Goal: Transaction & Acquisition: Book appointment/travel/reservation

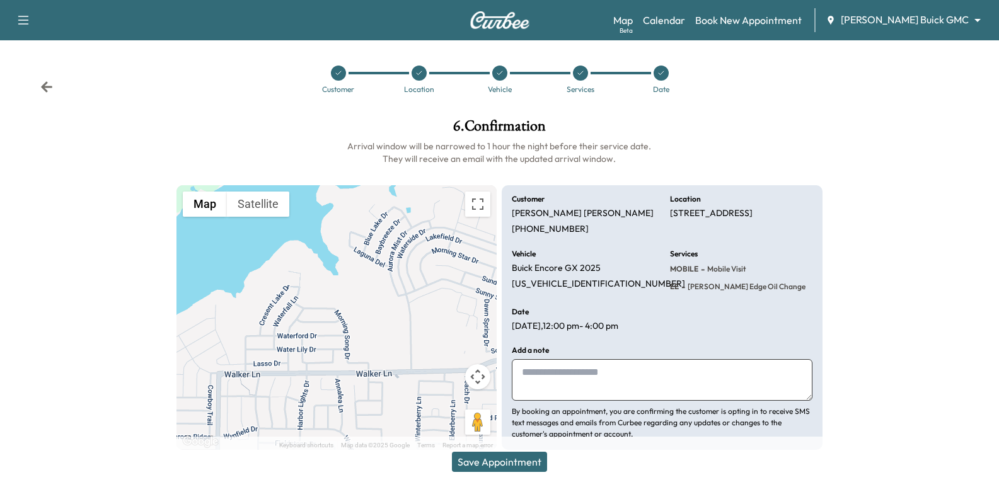
scroll to position [13, 0]
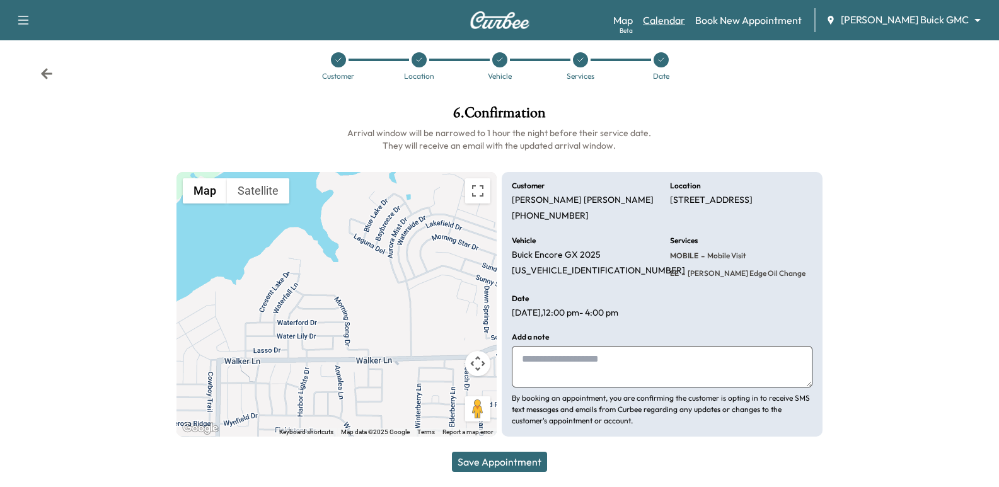
click at [685, 23] on link "Calendar" at bounding box center [664, 20] width 42 height 15
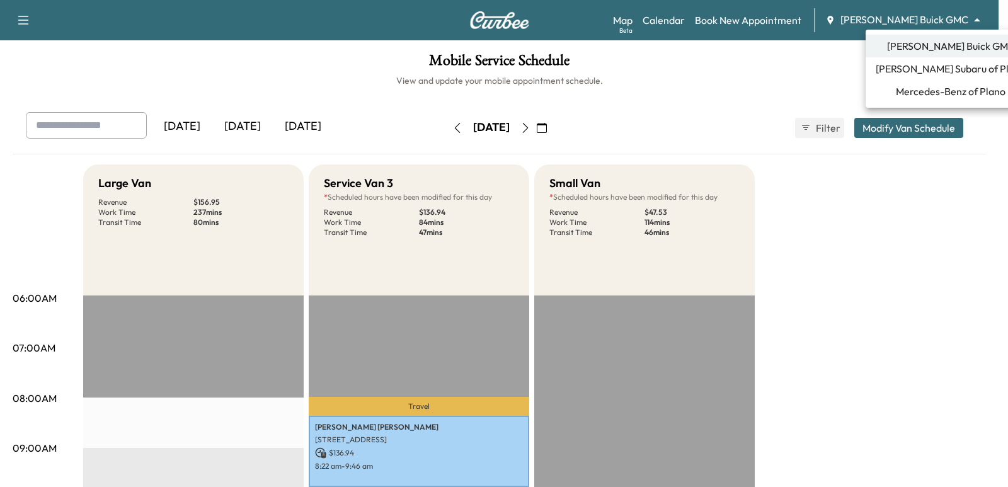
click at [901, 24] on body "Support Log Out Map Beta Calendar Book New Appointment Ewing Buick GMC ********…" at bounding box center [504, 243] width 1008 height 487
click at [905, 90] on span "Mercedes-Benz of Plano" at bounding box center [951, 91] width 110 height 15
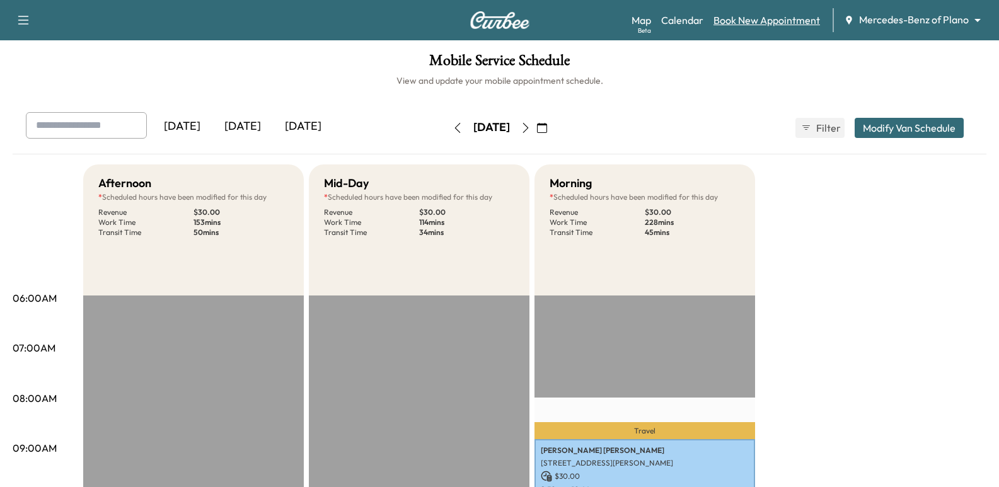
click at [754, 25] on link "Book New Appointment" at bounding box center [766, 20] width 106 height 15
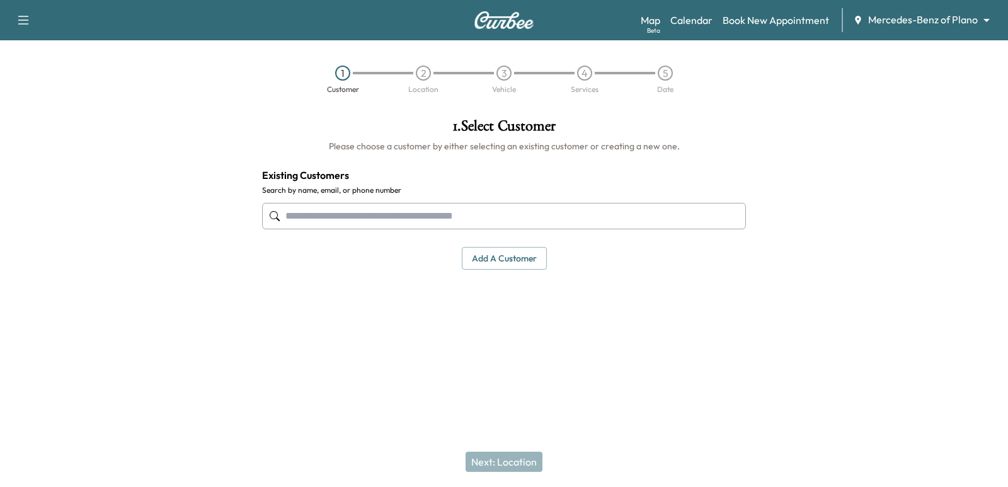
click at [639, 210] on input "text" at bounding box center [504, 216] width 484 height 26
click at [576, 216] on input "text" at bounding box center [504, 216] width 484 height 26
click at [571, 211] on input "text" at bounding box center [504, 216] width 484 height 26
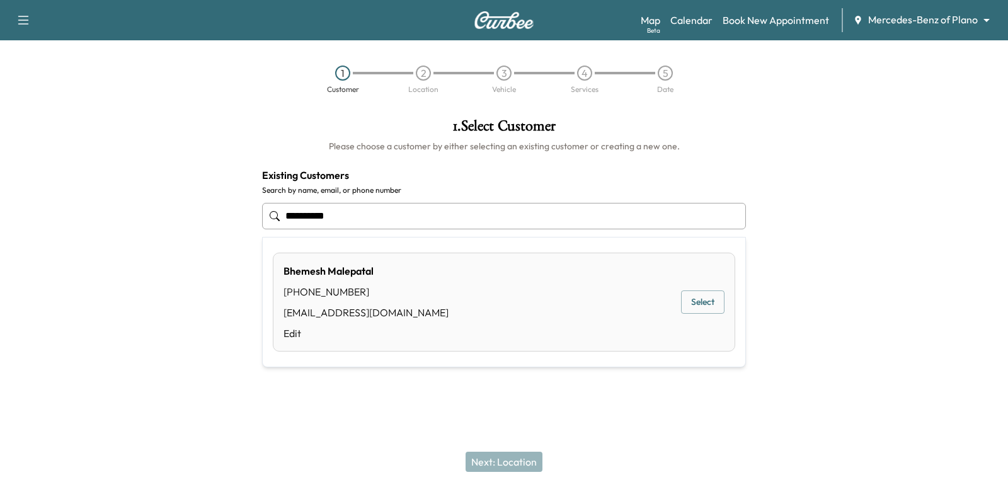
click at [696, 299] on button "Select" at bounding box center [702, 301] width 43 height 23
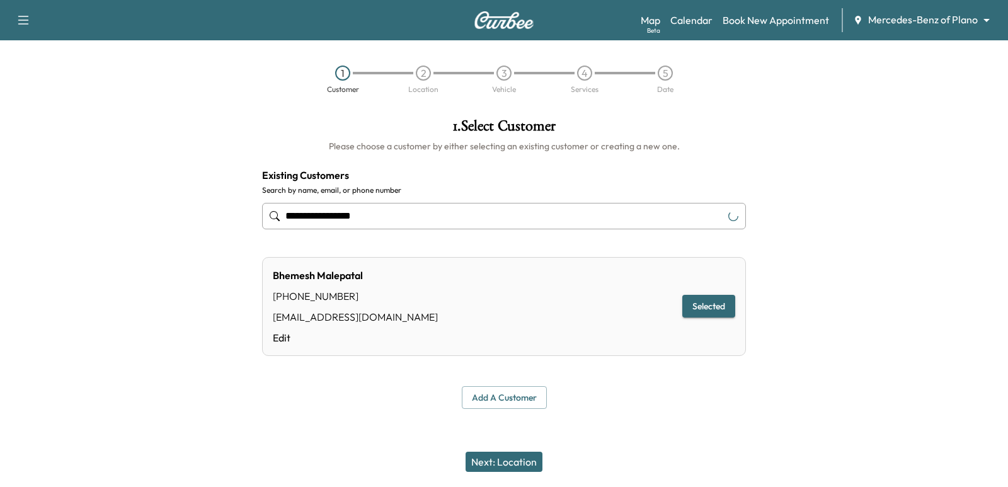
type input "**********"
click at [525, 464] on button "Next: Location" at bounding box center [504, 462] width 77 height 20
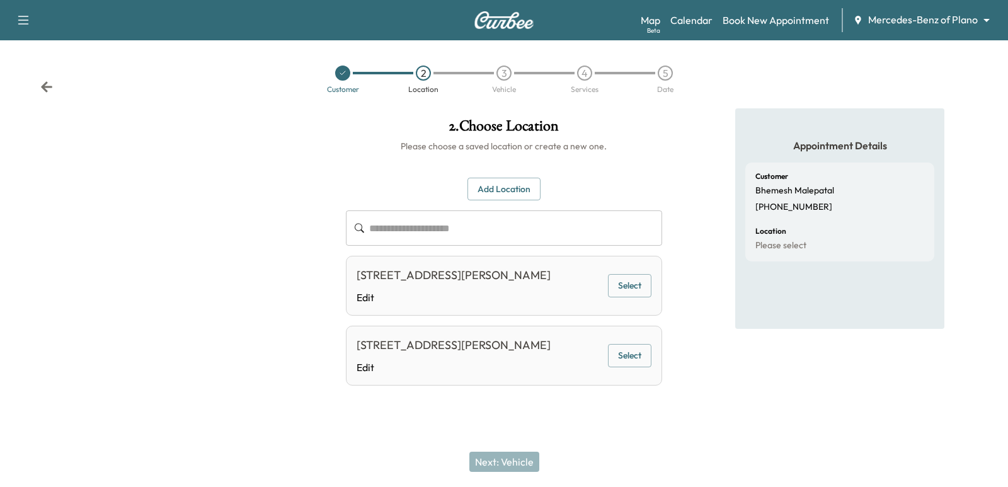
click at [640, 296] on button "Select" at bounding box center [629, 285] width 43 height 23
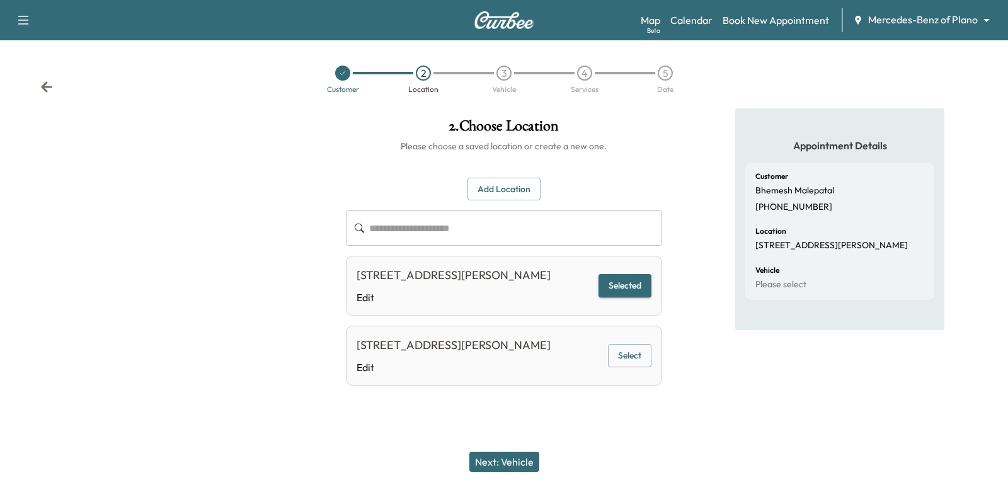
click at [489, 463] on button "Next: Vehicle" at bounding box center [504, 462] width 70 height 20
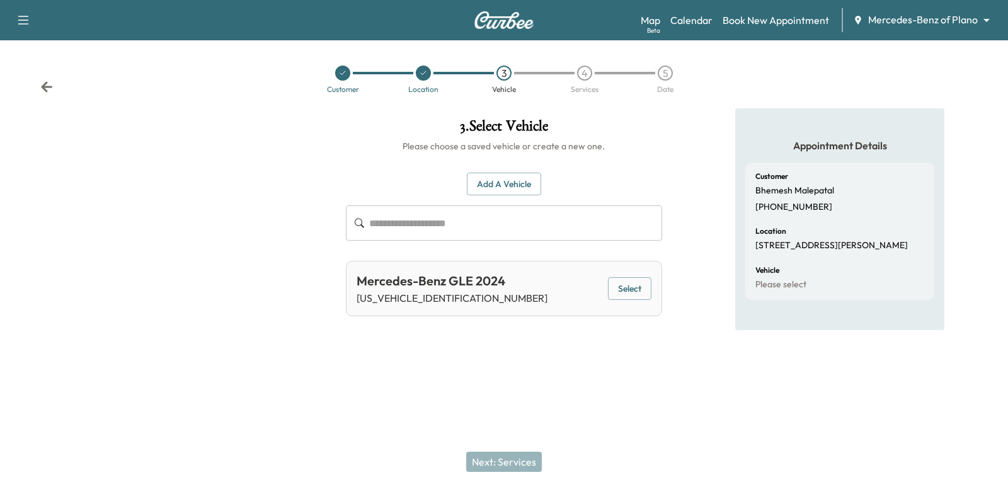
click at [628, 283] on button "Select" at bounding box center [629, 288] width 43 height 23
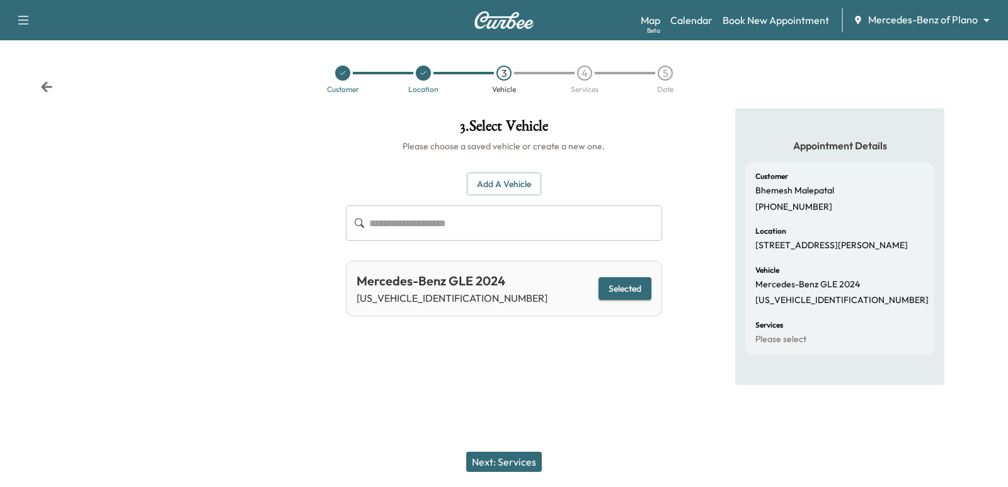
click at [515, 460] on button "Next: Services" at bounding box center [504, 462] width 76 height 20
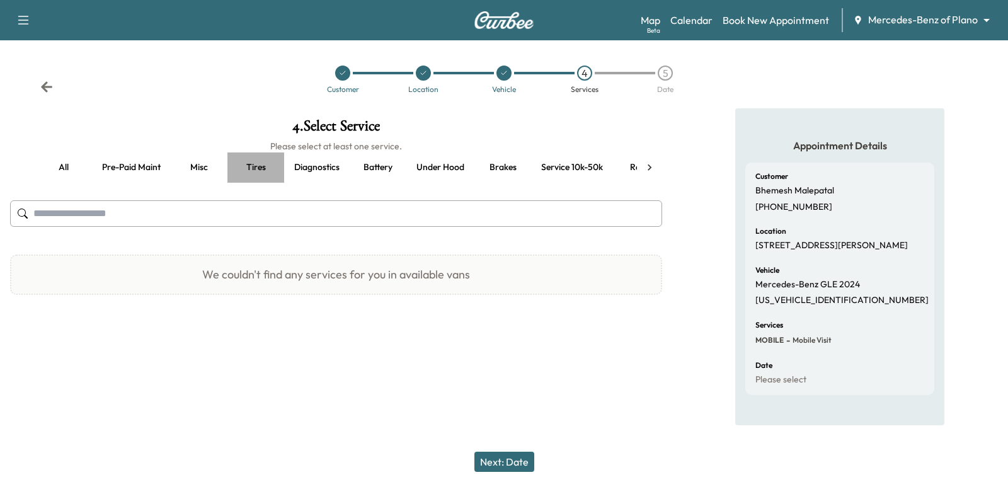
click at [256, 164] on button "Tires" at bounding box center [255, 167] width 57 height 30
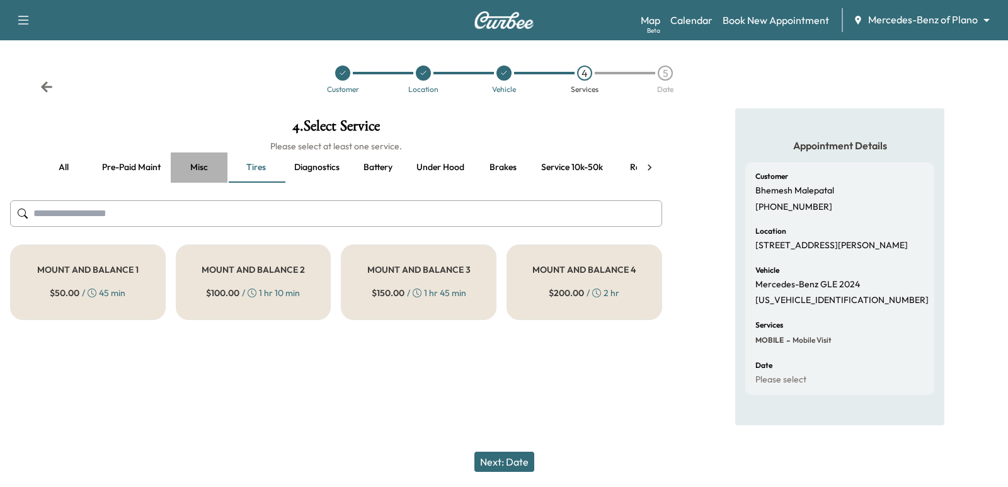
click at [212, 169] on button "Misc" at bounding box center [199, 167] width 57 height 30
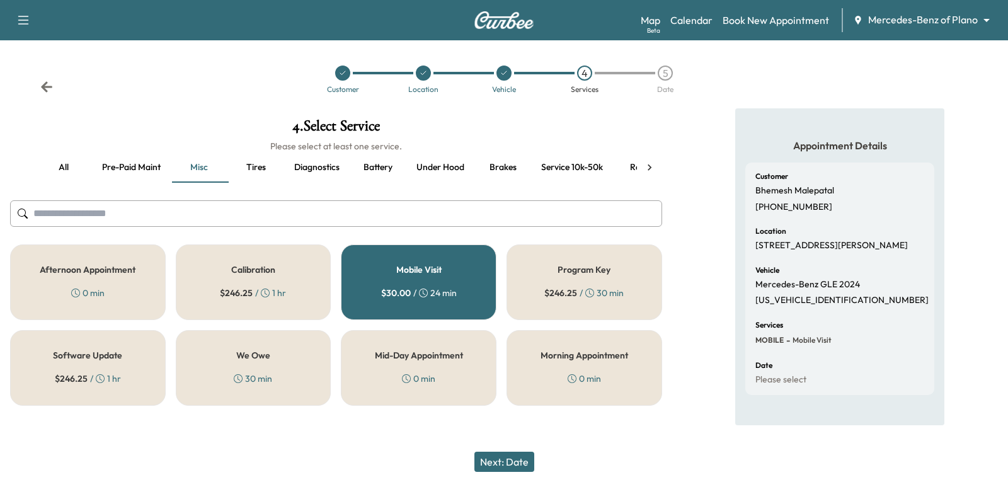
click at [353, 166] on button "Battery" at bounding box center [378, 167] width 57 height 30
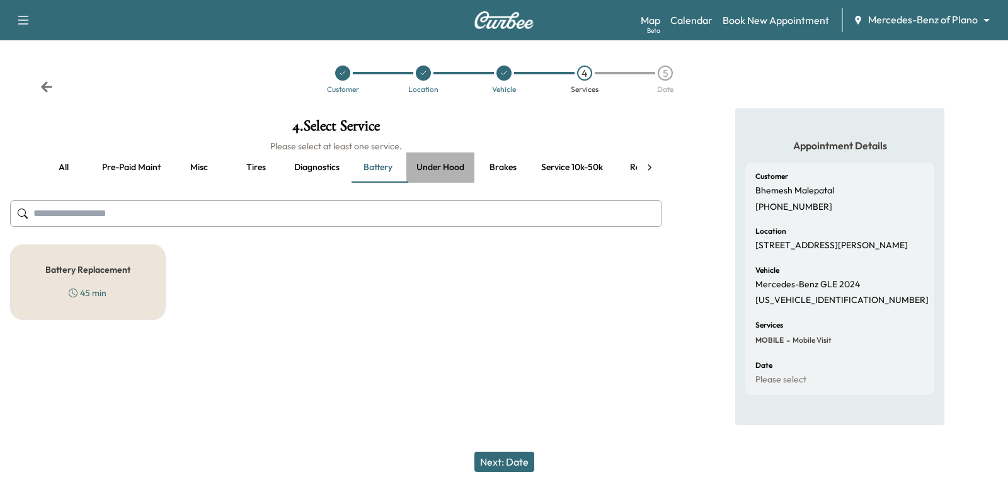
click at [434, 163] on button "Under hood" at bounding box center [440, 167] width 68 height 30
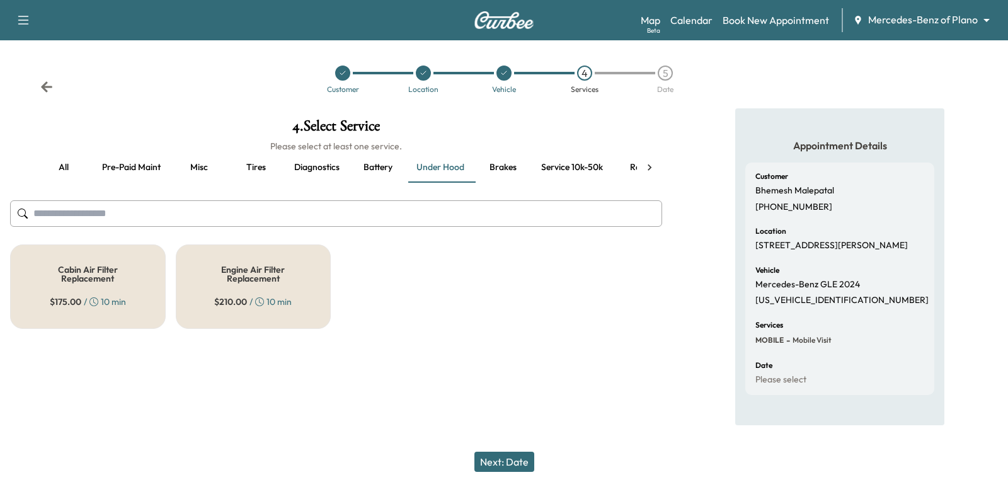
click at [328, 166] on button "Diagnostics" at bounding box center [317, 167] width 66 height 30
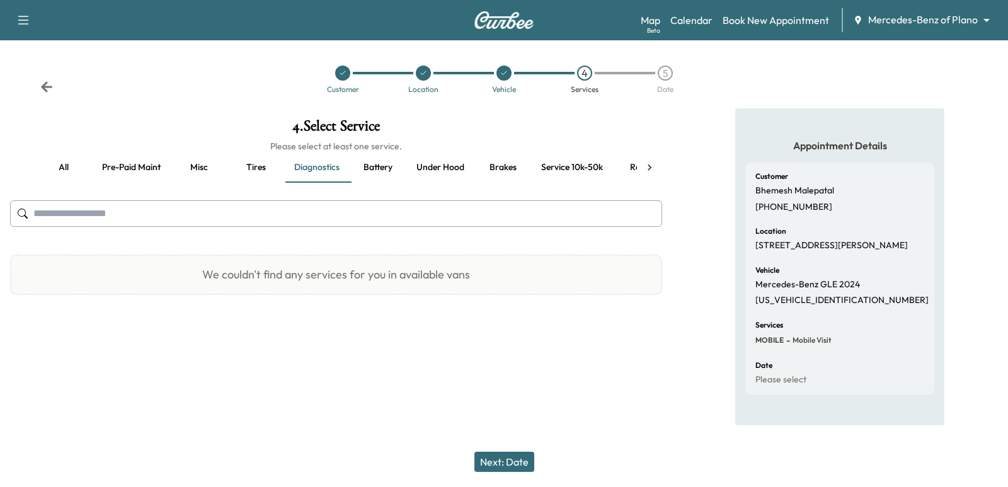
click at [211, 164] on button "Misc" at bounding box center [199, 167] width 57 height 30
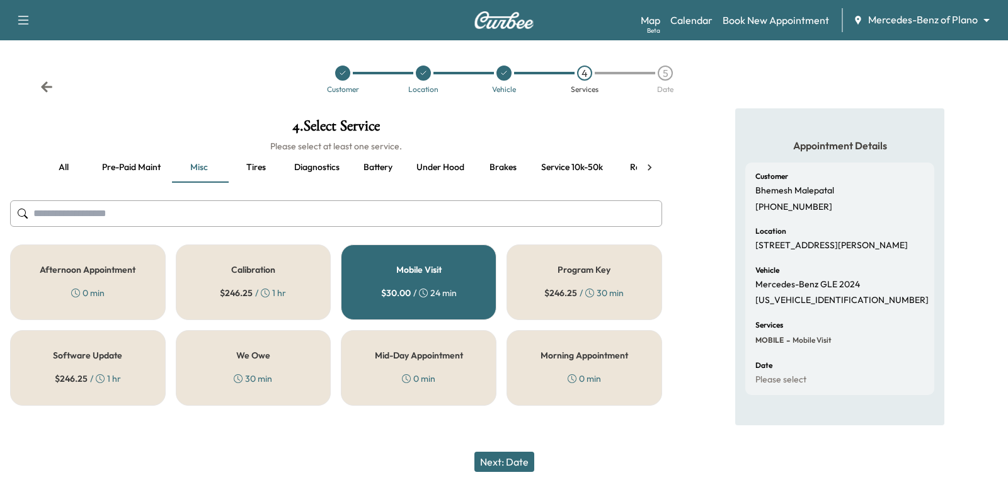
click at [161, 168] on button "Pre-paid maint" at bounding box center [131, 167] width 79 height 30
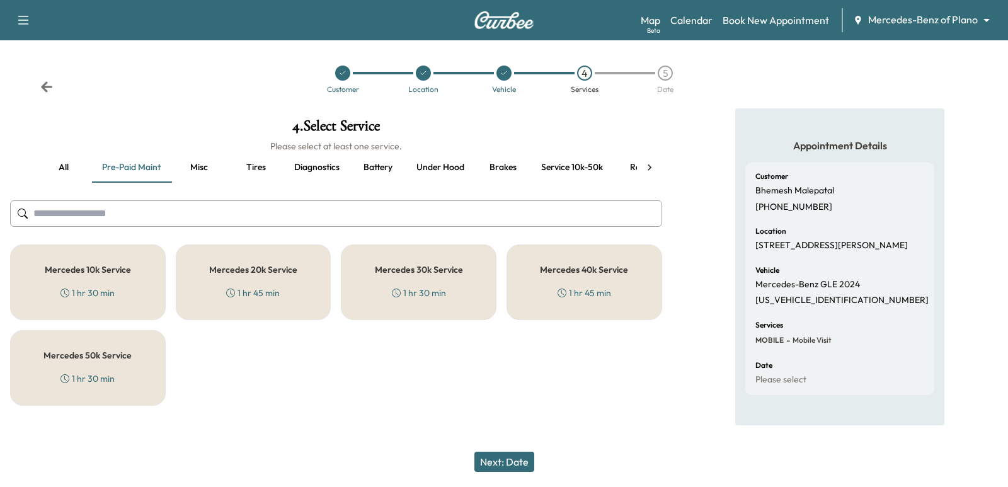
click at [289, 296] on div "Mercedes 20k Service 1 hr 45 min" at bounding box center [254, 282] width 156 height 76
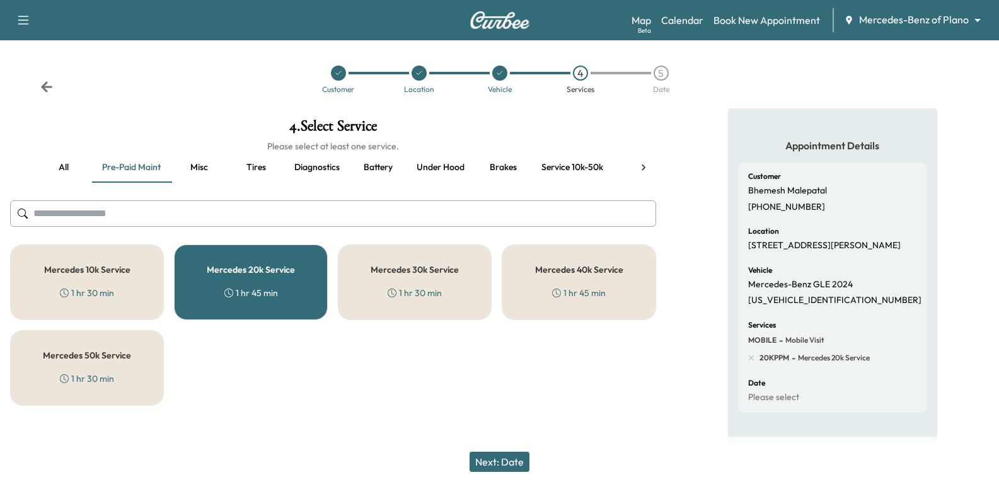
click at [501, 451] on div "Next: Date" at bounding box center [499, 462] width 999 height 50
click at [512, 457] on button "Next: Date" at bounding box center [499, 462] width 60 height 20
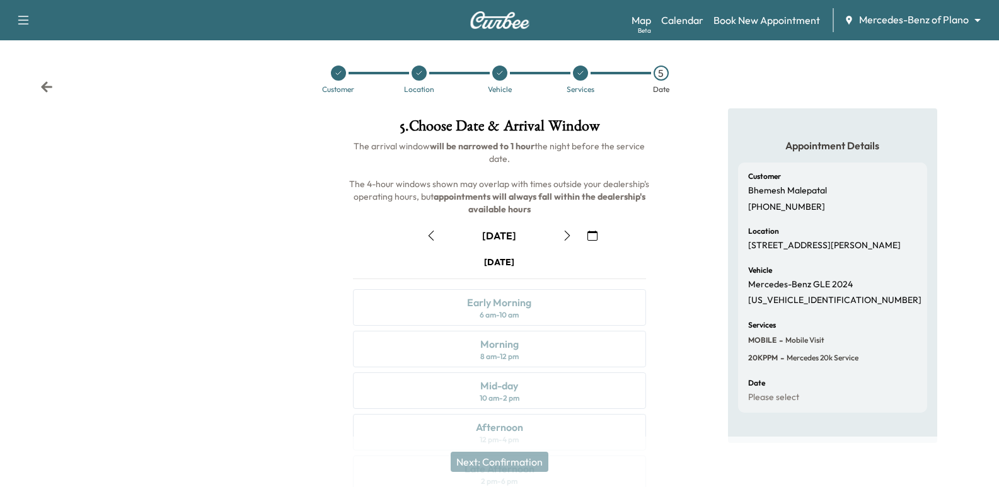
click at [564, 232] on icon "button" at bounding box center [567, 236] width 10 height 10
click at [594, 227] on button "button" at bounding box center [592, 236] width 21 height 20
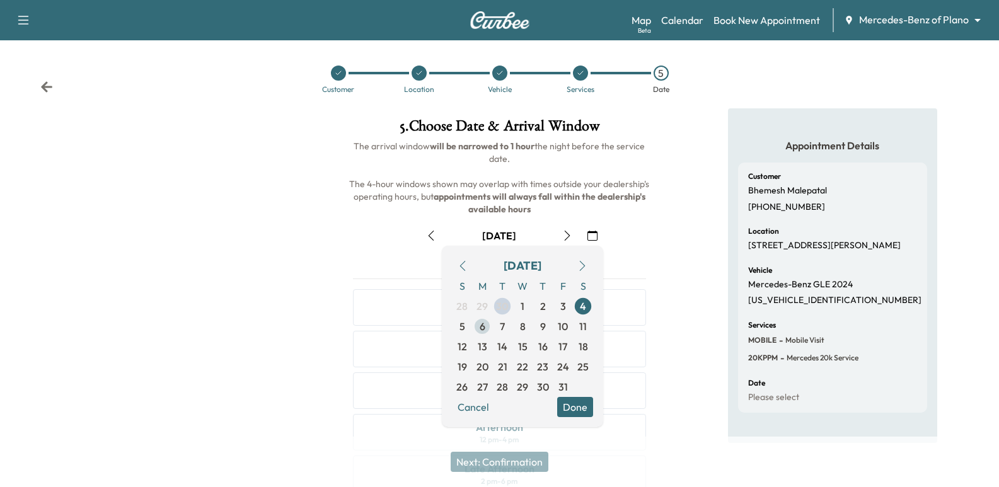
click at [485, 333] on span "6" at bounding box center [482, 326] width 20 height 20
click at [669, 218] on div "Appointment Details Customer Bhemesh Malepatal (949) 344-6645 Location 14051 Be…" at bounding box center [832, 349] width 333 height 482
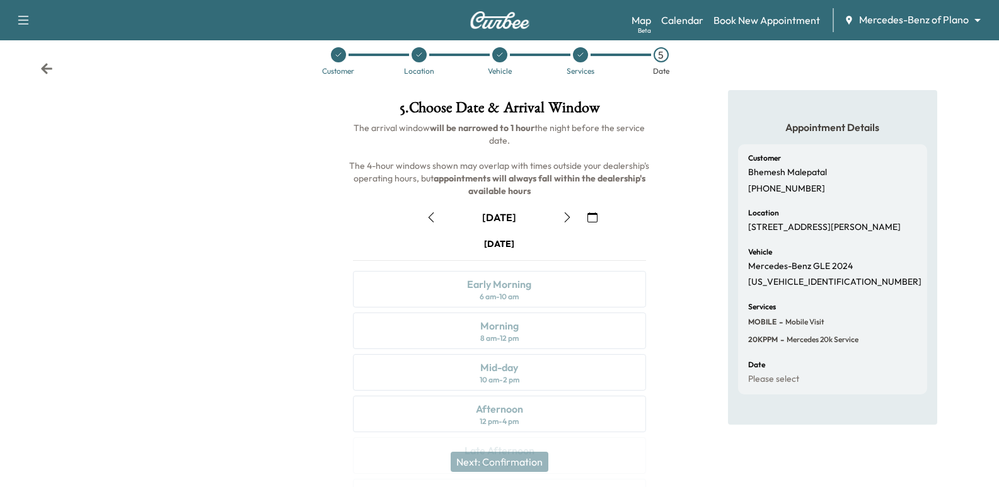
scroll to position [18, 0]
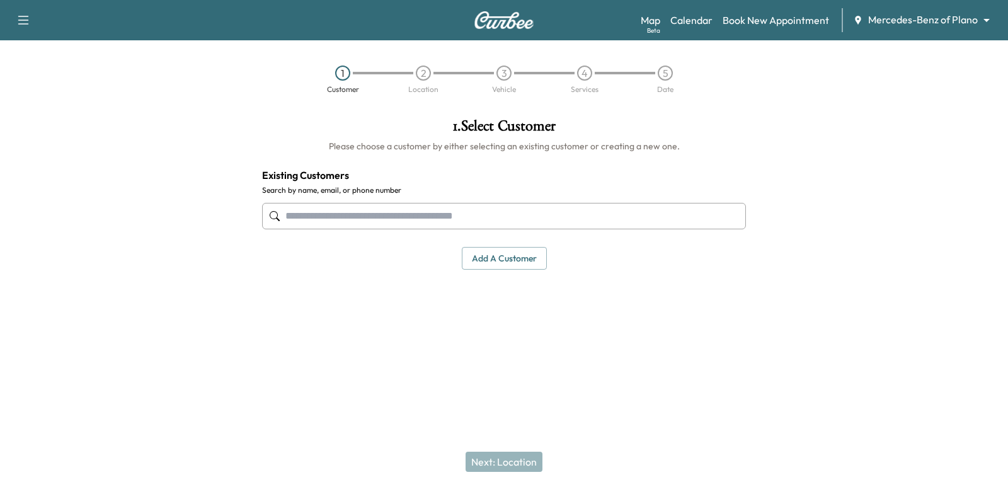
click at [415, 235] on div at bounding box center [504, 216] width 484 height 42
click at [406, 222] on input "text" at bounding box center [504, 216] width 484 height 26
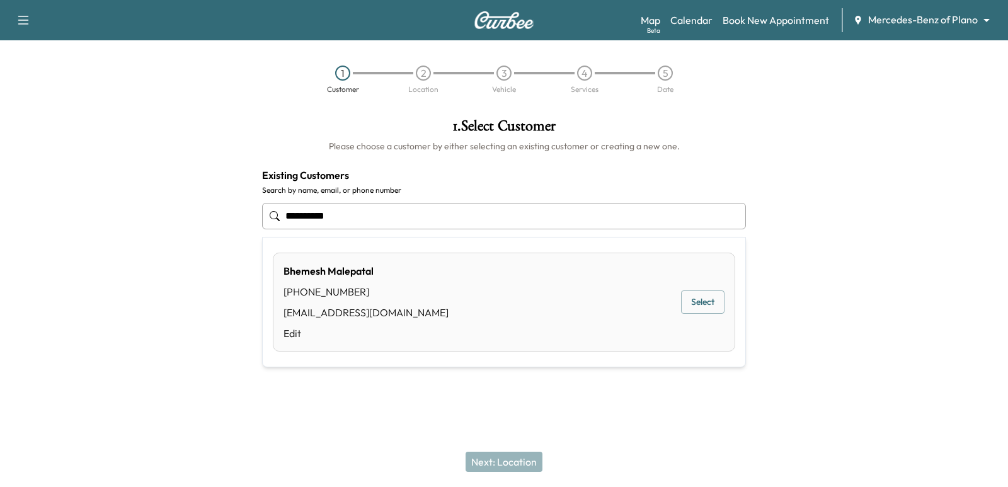
click at [691, 303] on button "Select" at bounding box center [702, 301] width 43 height 23
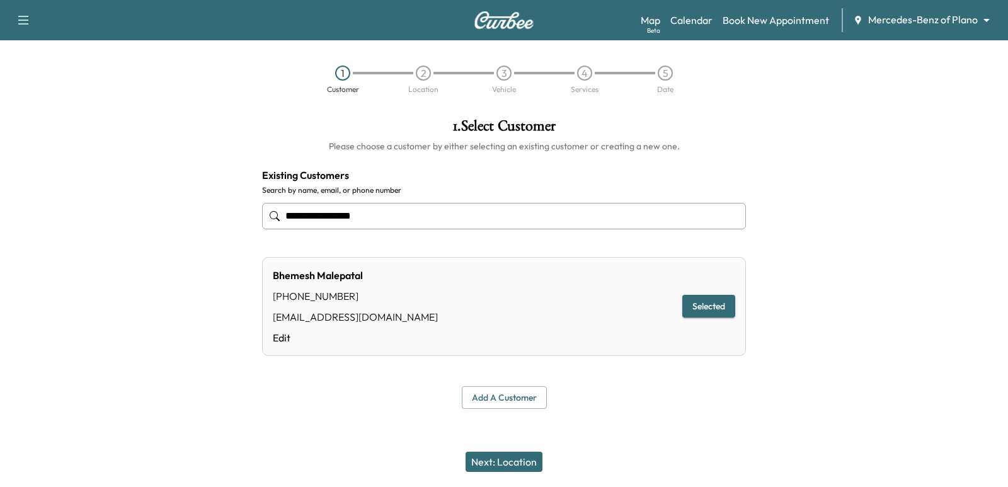
type input "**********"
click at [467, 454] on button "Next: Location" at bounding box center [504, 462] width 77 height 20
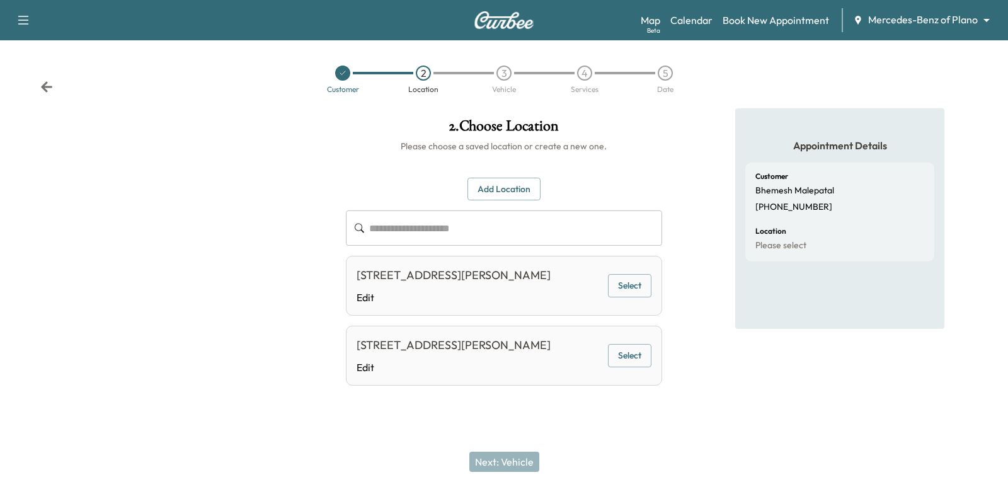
click at [624, 294] on button "Select" at bounding box center [629, 285] width 43 height 23
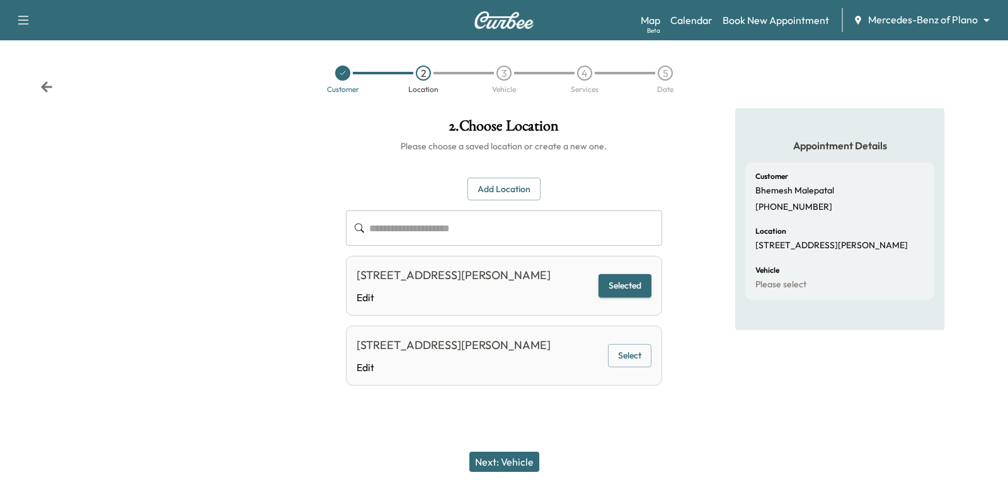
click at [524, 439] on div "Next: Vehicle" at bounding box center [504, 462] width 1008 height 50
click at [529, 456] on button "Next: Vehicle" at bounding box center [504, 462] width 70 height 20
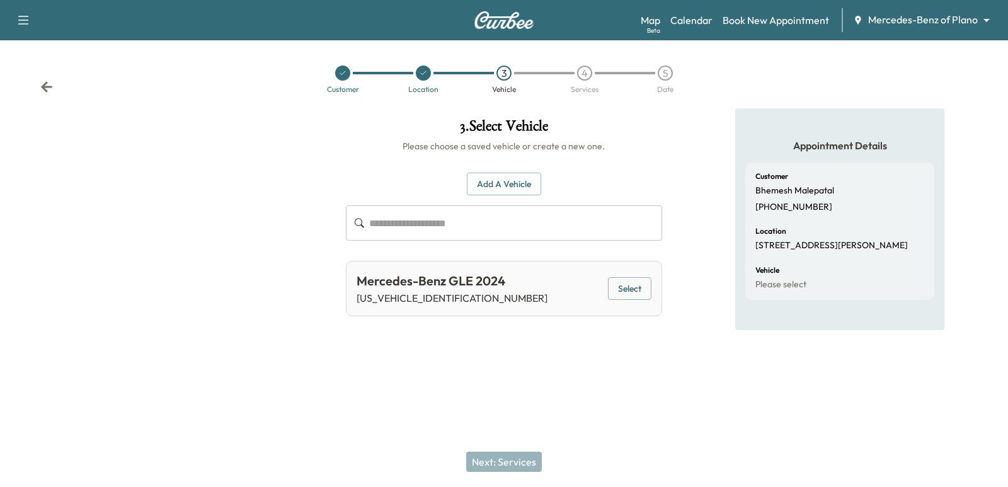
drag, startPoint x: 602, startPoint y: 297, endPoint x: 638, endPoint y: 294, distance: 36.1
click at [604, 296] on div "Mercedes-Benz GLE 2024 [US_VEHICLE_IDENTIFICATION_NUMBER] Select" at bounding box center [504, 288] width 316 height 55
click at [638, 294] on button "Select" at bounding box center [629, 288] width 43 height 23
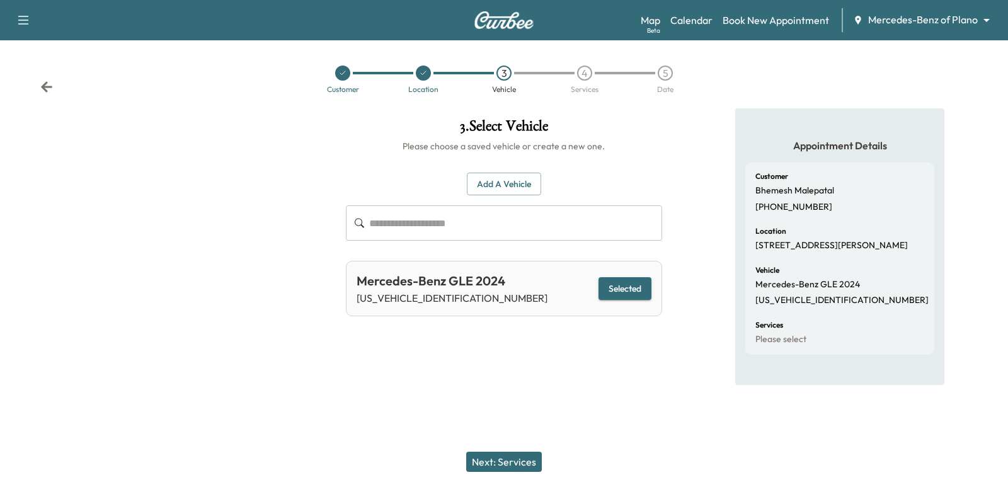
click at [510, 473] on div "Next: Services" at bounding box center [504, 462] width 1008 height 50
click at [502, 466] on button "Next: Services" at bounding box center [504, 462] width 76 height 20
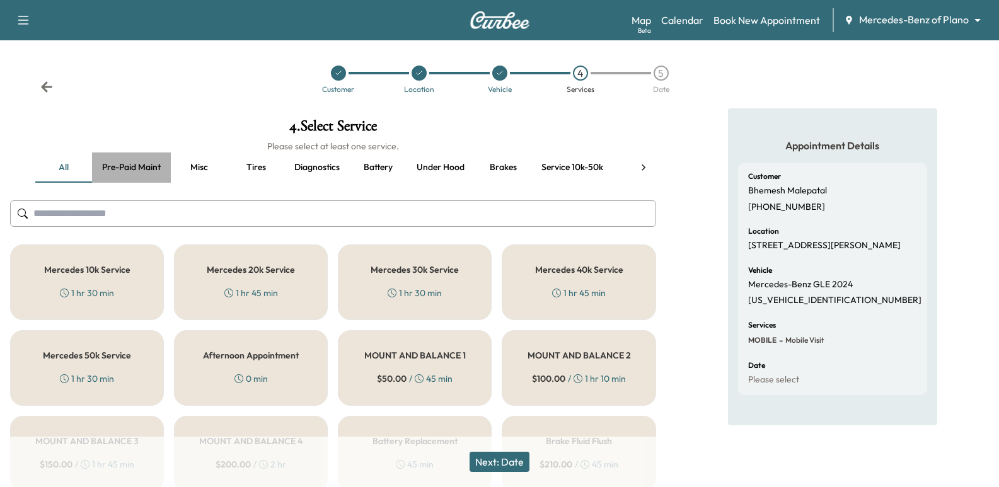
click at [109, 166] on button "Pre-paid maint" at bounding box center [131, 167] width 79 height 30
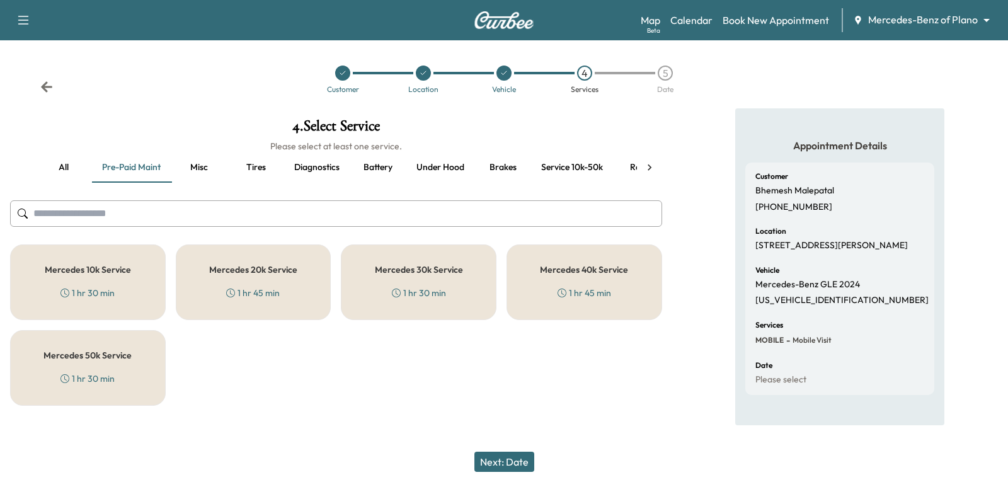
click at [268, 268] on h5 "Mercedes 20k Service" at bounding box center [253, 269] width 88 height 9
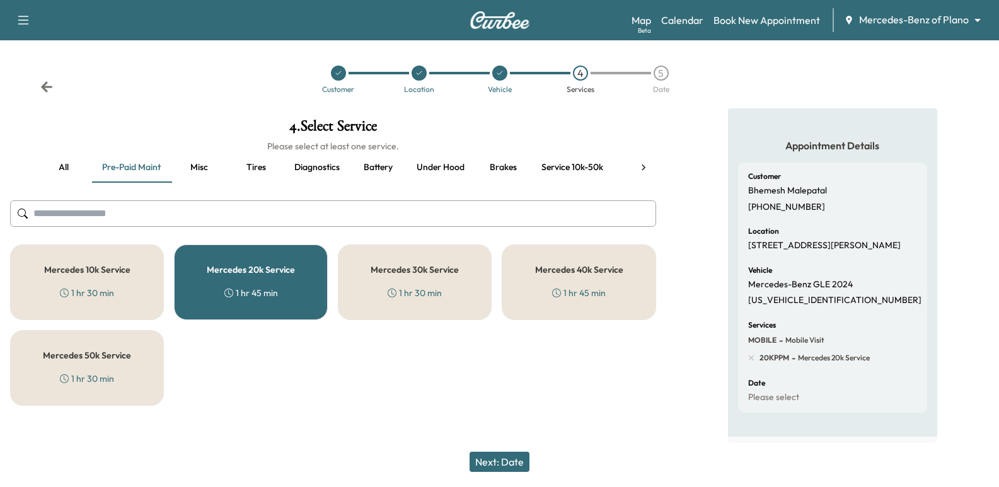
click at [515, 462] on button "Next: Date" at bounding box center [499, 462] width 60 height 20
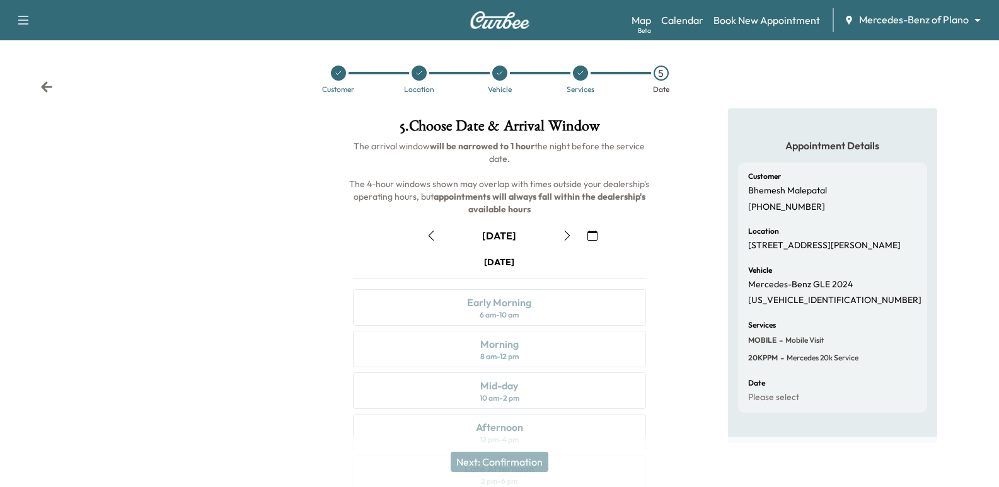
click at [561, 233] on button "button" at bounding box center [566, 236] width 21 height 20
click at [565, 238] on icon "button" at bounding box center [567, 236] width 10 height 10
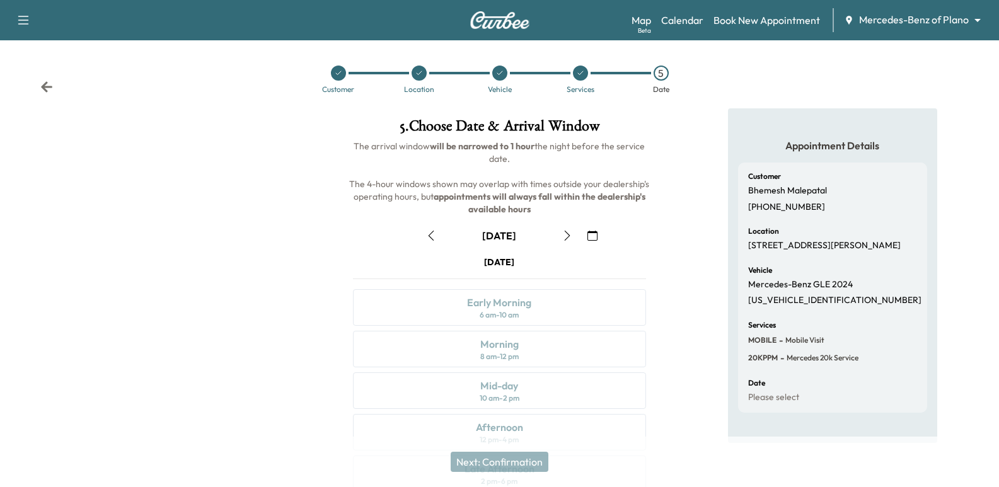
click at [565, 238] on icon "button" at bounding box center [567, 236] width 10 height 10
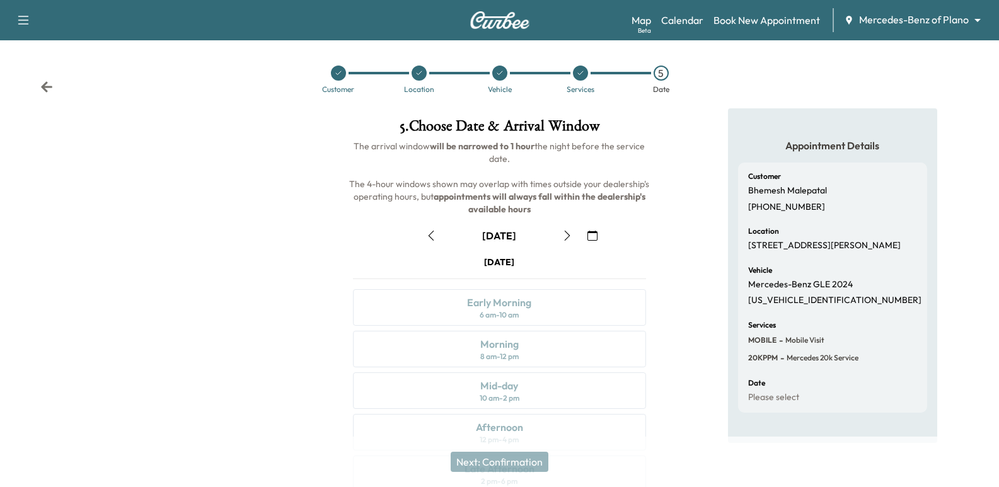
click at [420, 242] on button "button" at bounding box center [430, 236] width 21 height 20
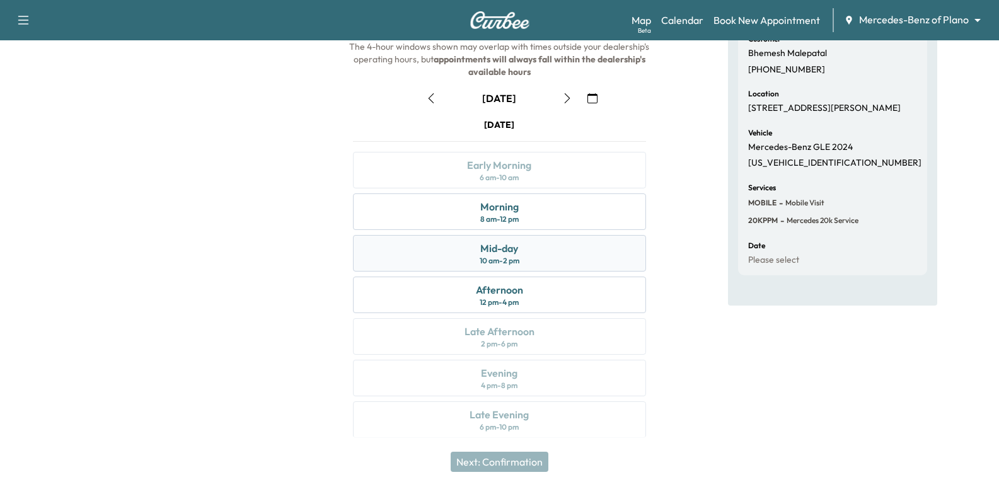
scroll to position [144, 0]
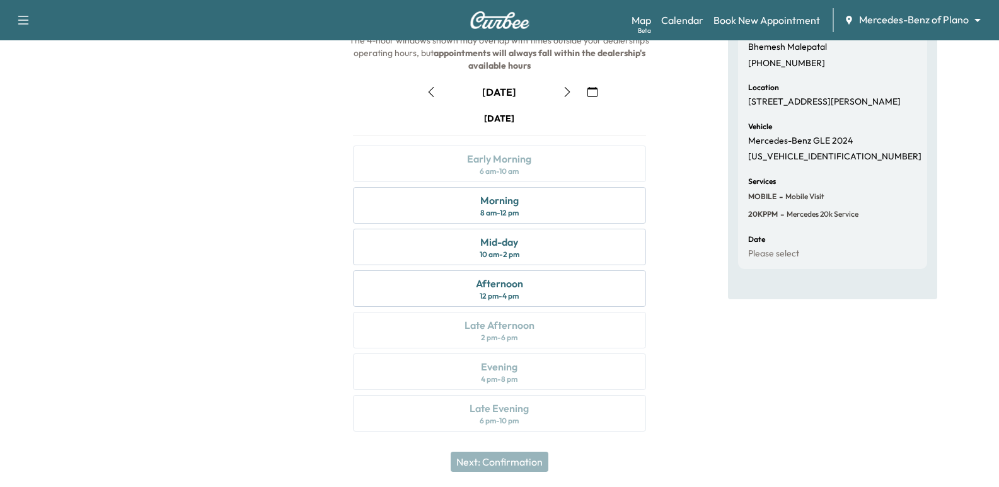
click at [509, 224] on div "[DATE] Early Morning 6 am - 10 am Morning 8 am - 12 pm Mid-day 10 am - 2 pm Aft…" at bounding box center [499, 274] width 313 height 325
click at [507, 211] on div "8 am - 12 pm" at bounding box center [499, 213] width 38 height 10
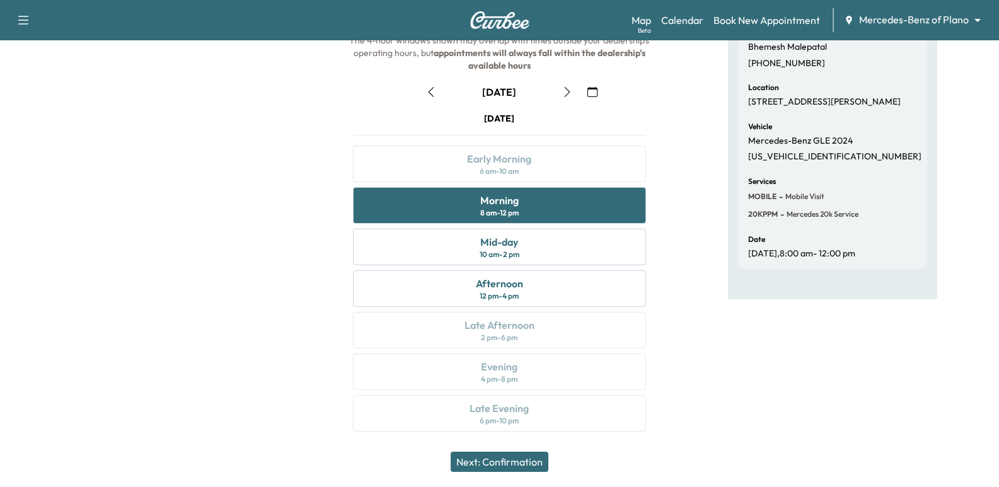
click at [518, 161] on div "[DATE] Early Morning 6 am - 10 am Morning 8 am - 12 pm Mid-day 10 am - 2 pm Aft…" at bounding box center [499, 274] width 313 height 325
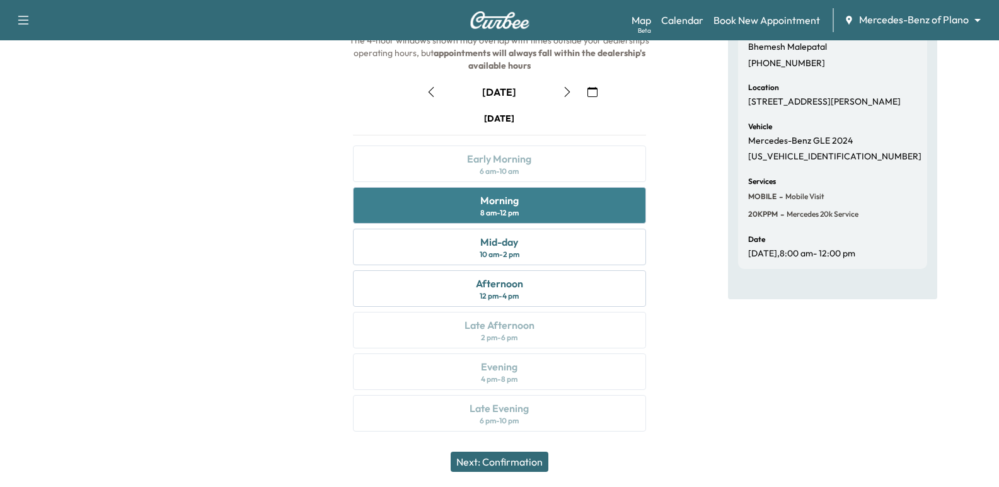
click at [491, 213] on div "8 am - 12 pm" at bounding box center [499, 213] width 38 height 10
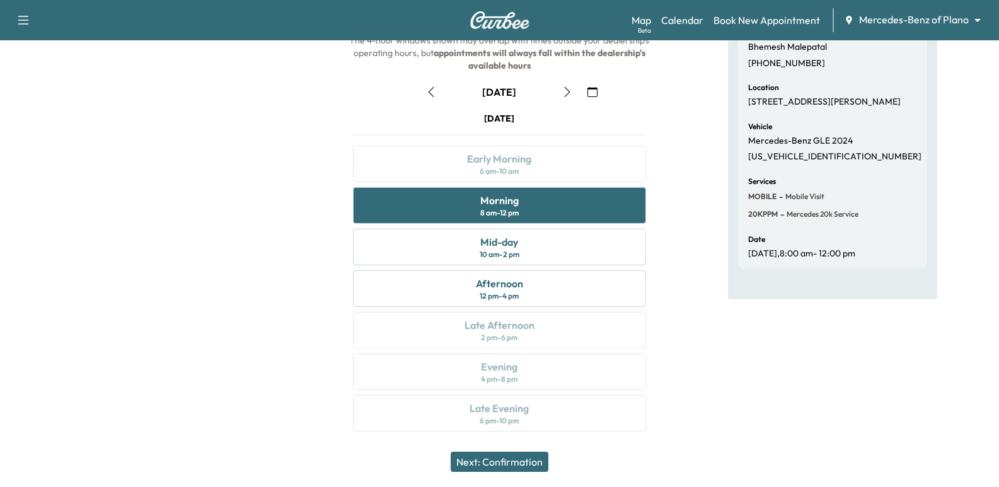
click at [523, 459] on button "Next: Confirmation" at bounding box center [500, 462] width 98 height 20
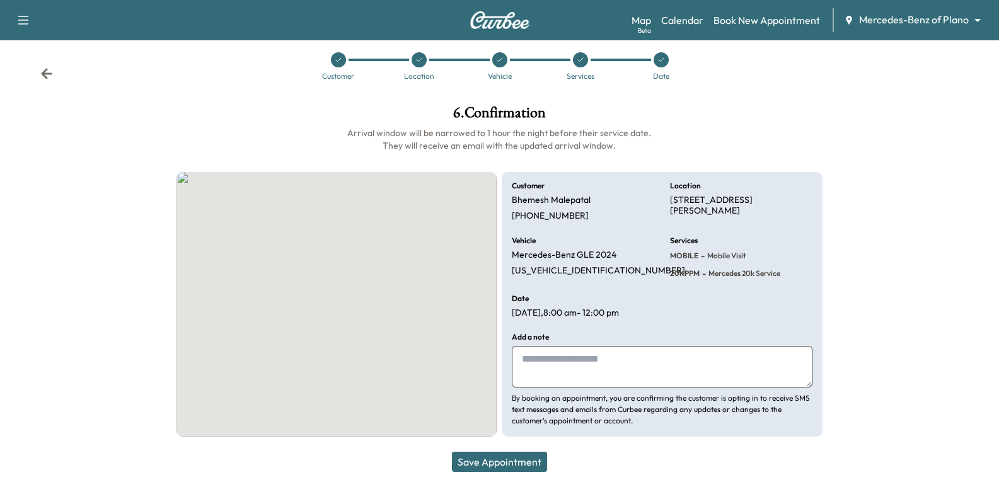
scroll to position [13, 0]
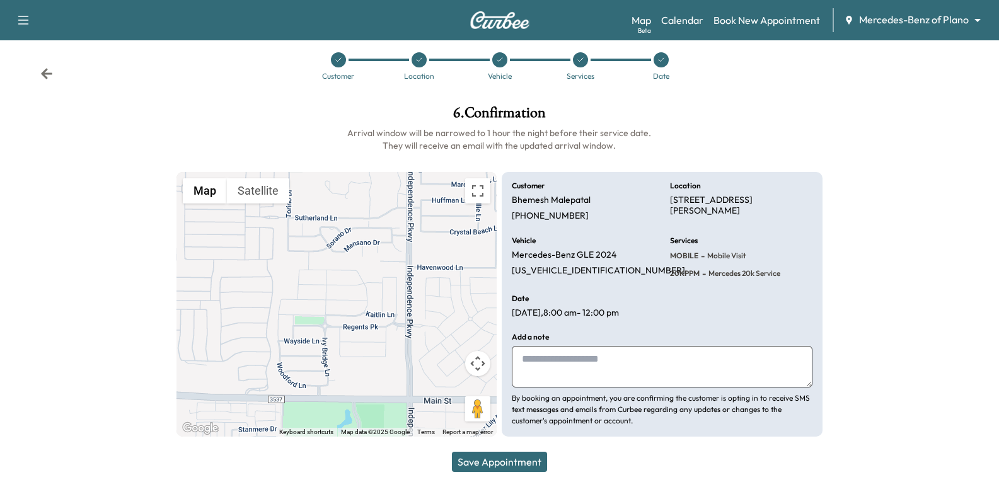
click at [540, 381] on textarea at bounding box center [662, 367] width 300 height 42
click at [745, 289] on div "Customer Bhemesh Malepatal [PHONE_NUMBER] Location [STREET_ADDRESS] Vehicle Mer…" at bounding box center [662, 304] width 320 height 265
click at [642, 316] on div "Date [DATE] 8:00 am - 12:00 pm" at bounding box center [583, 307] width 142 height 24
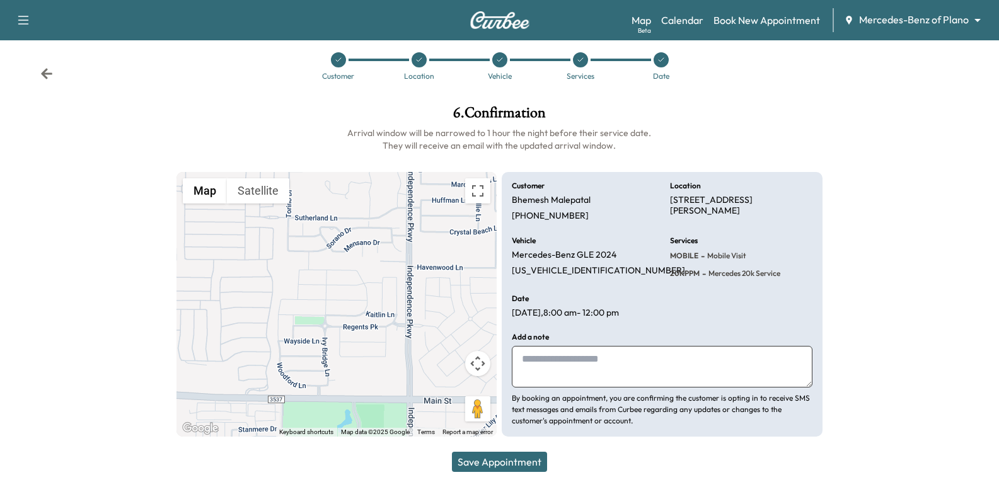
click at [642, 316] on div "Date [DATE] 8:00 am - 12:00 pm" at bounding box center [583, 307] width 142 height 24
click at [45, 73] on icon at bounding box center [46, 73] width 11 height 11
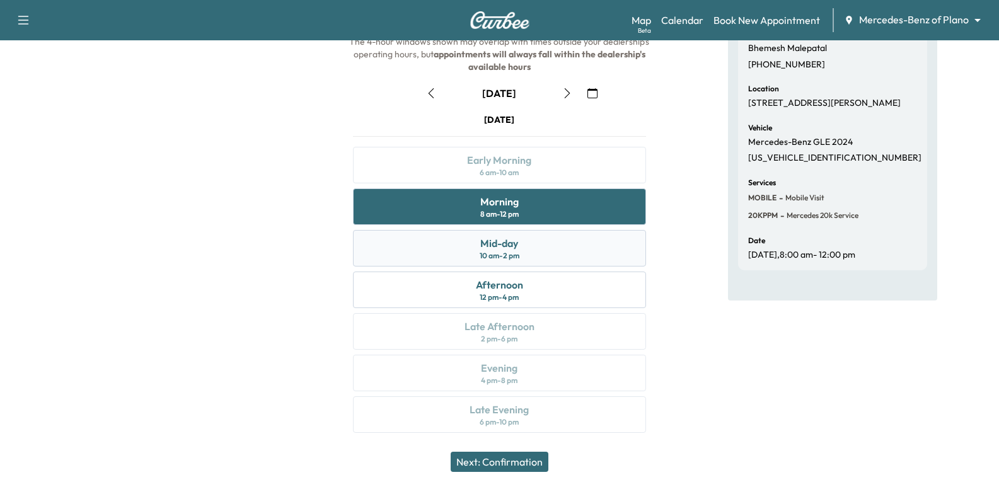
scroll to position [144, 0]
click at [485, 232] on div "Mid-day 10 am - 2 pm" at bounding box center [499, 247] width 292 height 37
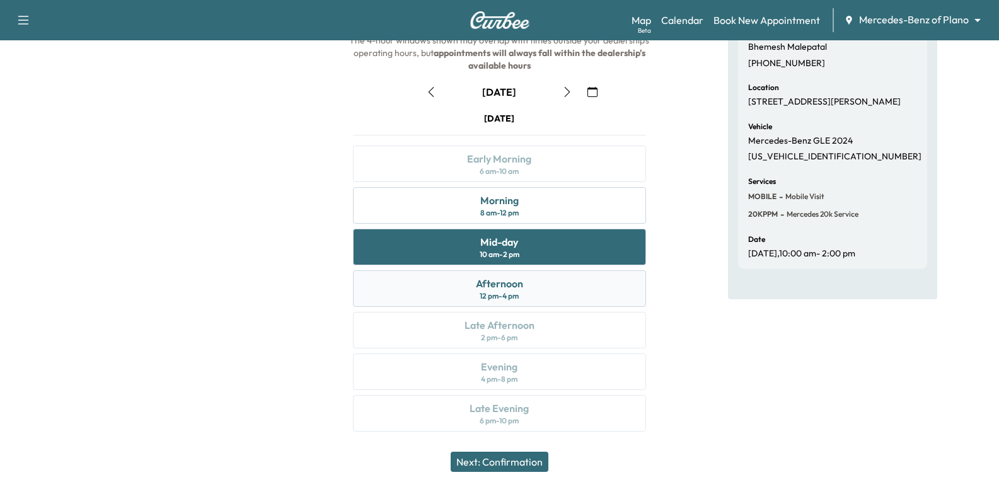
click at [507, 287] on div "Afternoon" at bounding box center [499, 283] width 47 height 15
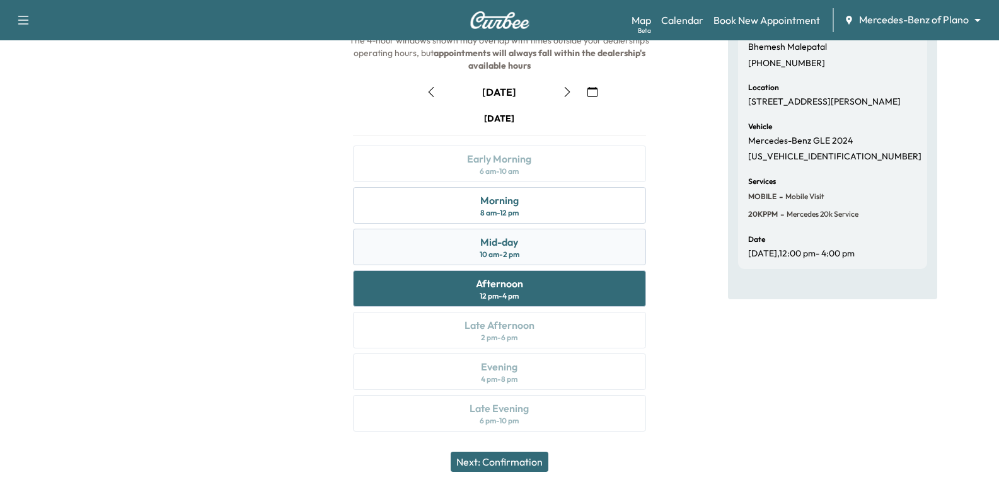
click at [521, 257] on div "Mid-day 10 am - 2 pm" at bounding box center [499, 247] width 292 height 37
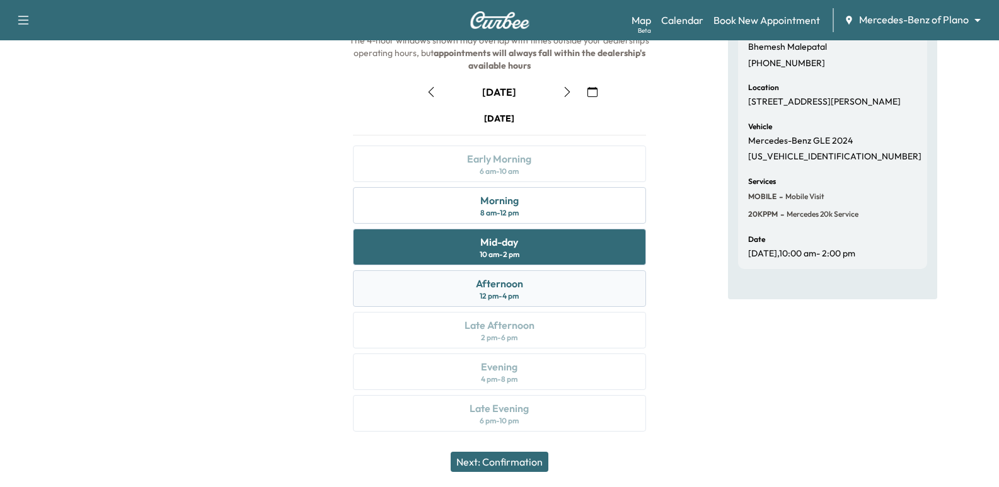
click at [507, 283] on div "Afternoon" at bounding box center [499, 283] width 47 height 15
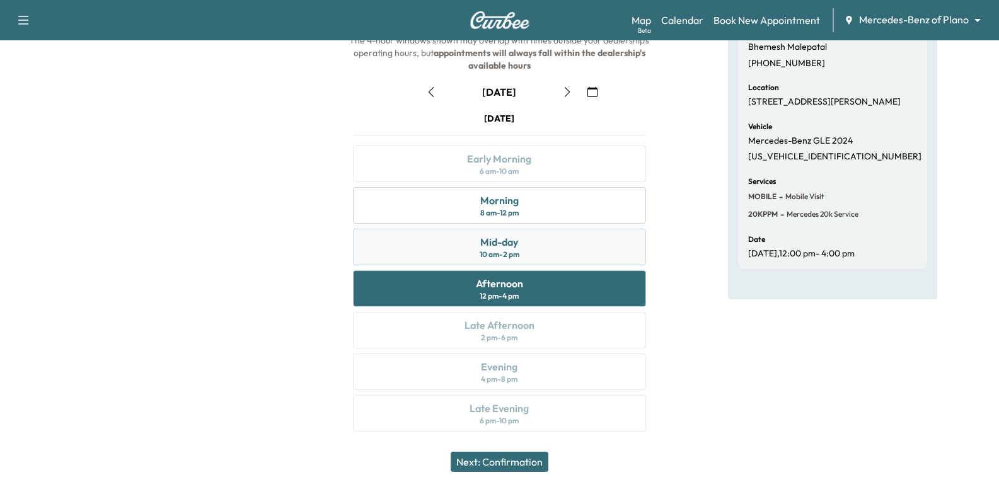
click at [524, 250] on div "Mid-day 10 am - 2 pm" at bounding box center [499, 247] width 292 height 37
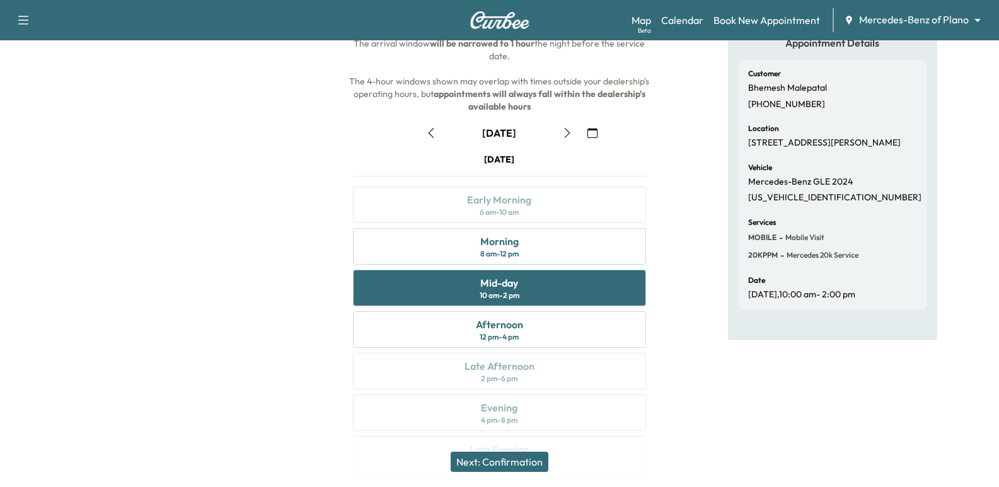
scroll to position [81, 0]
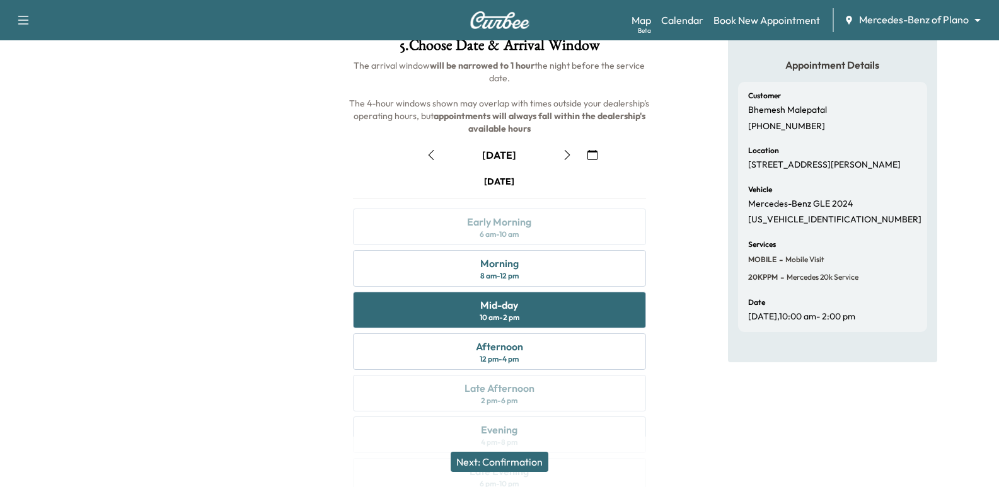
click at [791, 105] on p "Bhemesh Malepatal" at bounding box center [787, 110] width 79 height 11
copy p "Bhemesh Malepatal"
